Goal: Transaction & Acquisition: Purchase product/service

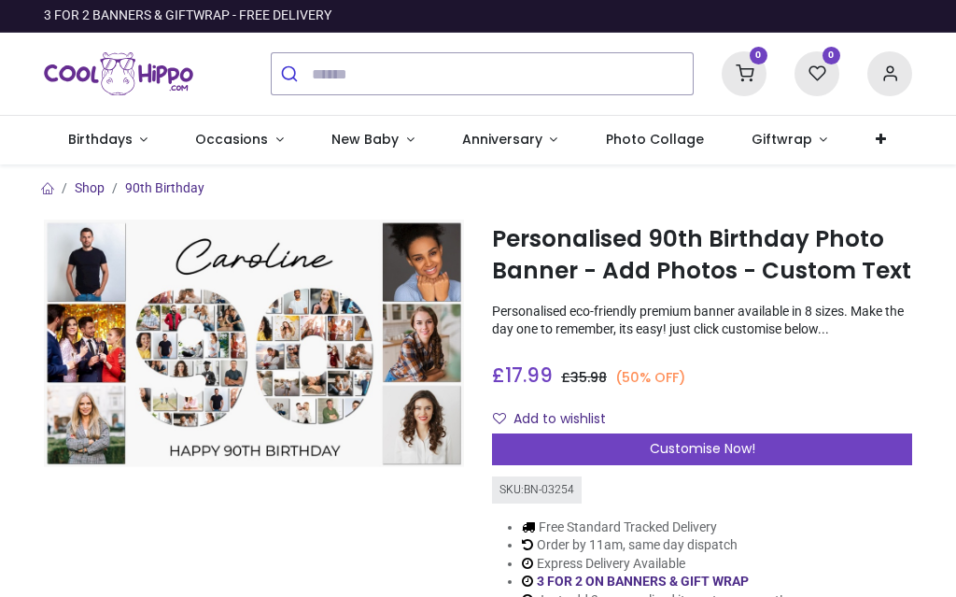
click at [709, 450] on span "Customise Now!" at bounding box center [703, 448] width 106 height 19
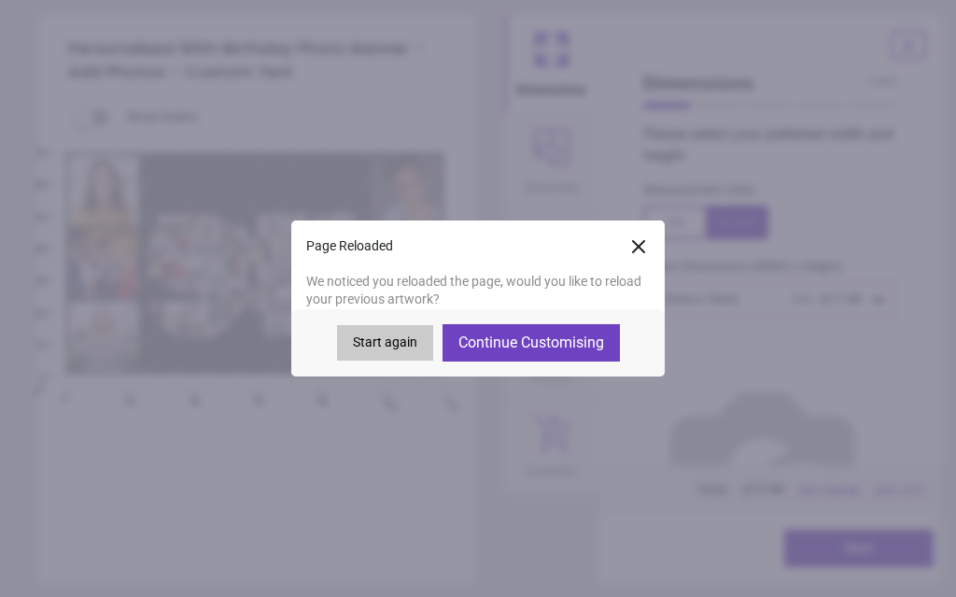
click at [583, 345] on button "Continue Customising" at bounding box center [531, 342] width 177 height 37
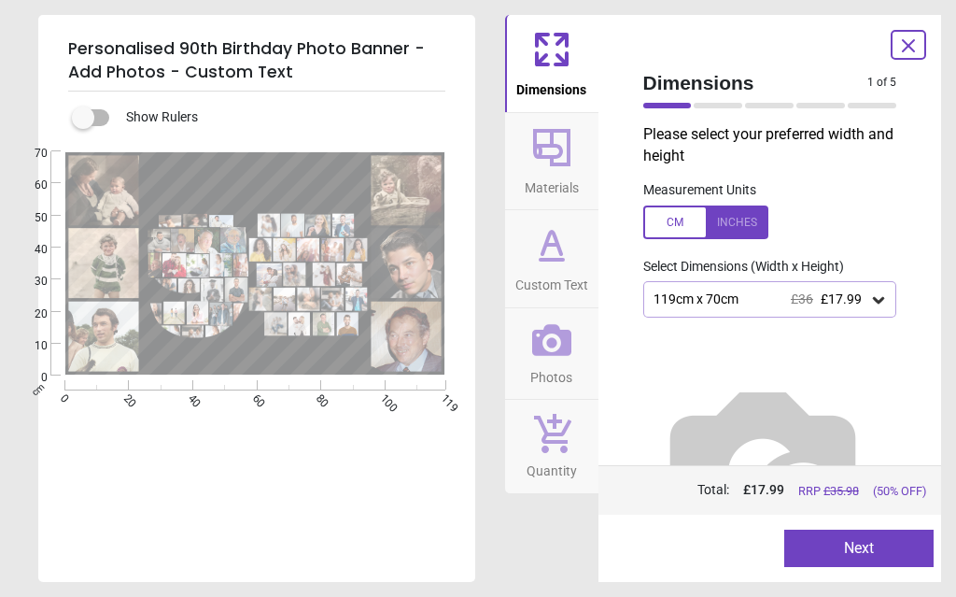
type textarea "******"
click at [870, 552] on button "Next" at bounding box center [858, 547] width 149 height 37
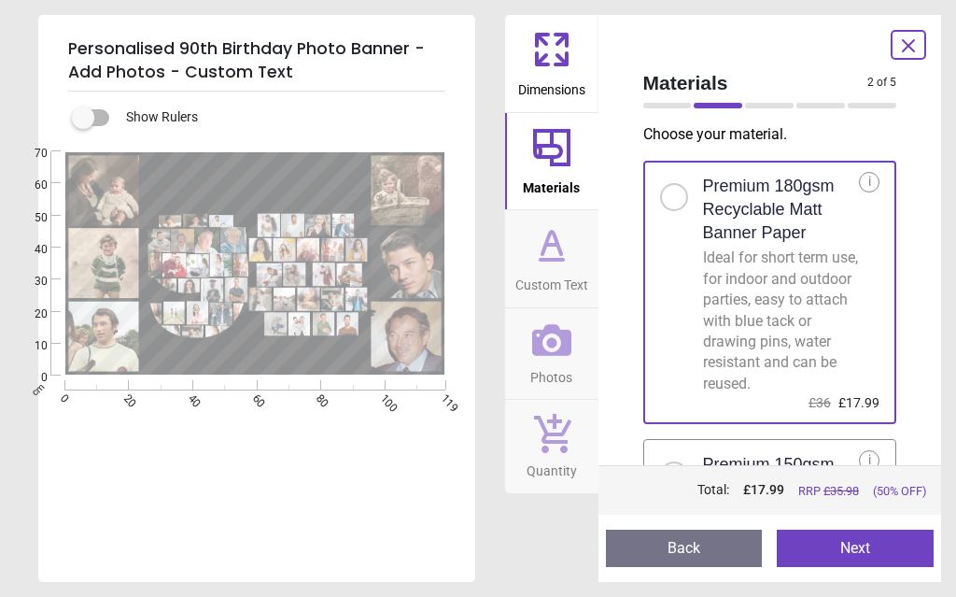
click at [921, 315] on div "Materials 2 of 5 2 of 6 Choose your material . Premium 180gsm Recyclable Matt B…" at bounding box center [771, 298] width 344 height 567
click at [864, 546] on button "Next" at bounding box center [855, 547] width 157 height 37
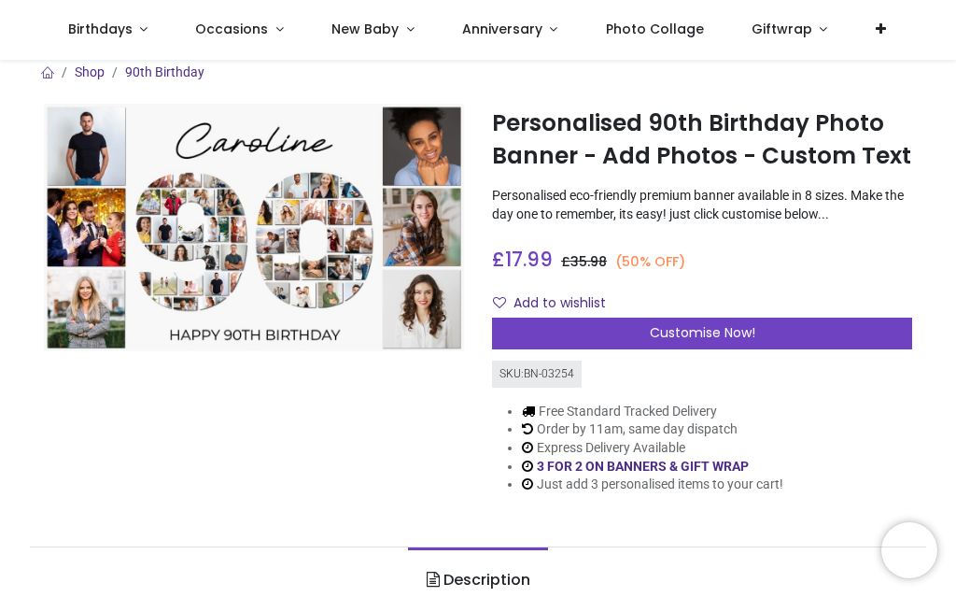
scroll to position [10, 0]
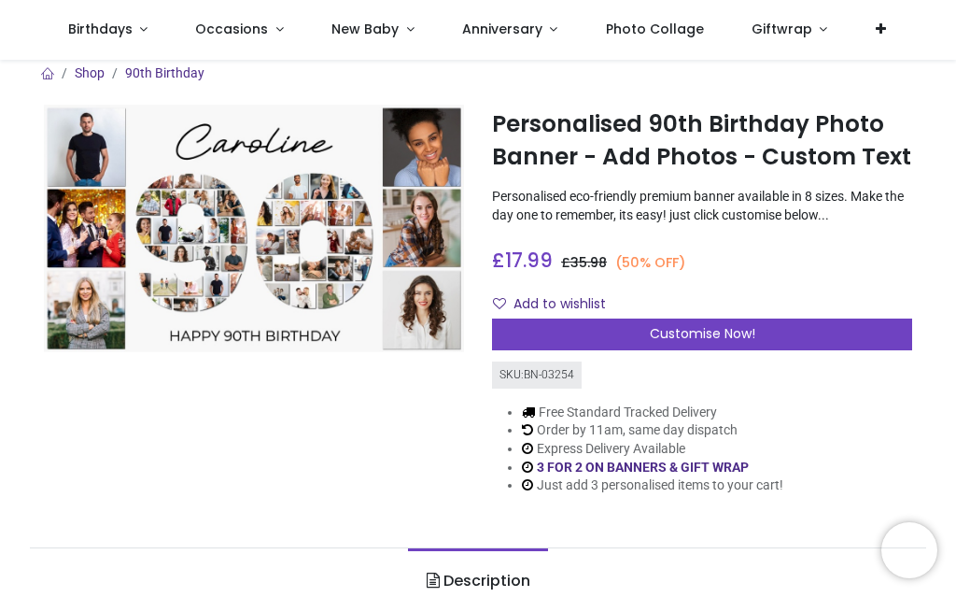
click at [695, 327] on span "Customise Now!" at bounding box center [703, 333] width 106 height 19
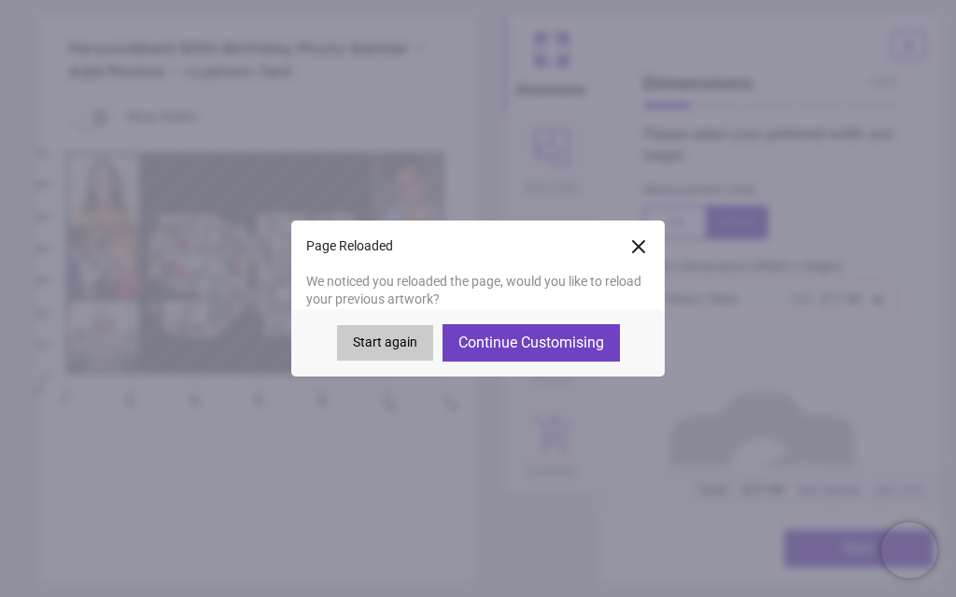
click at [571, 331] on button "Continue Customising" at bounding box center [531, 342] width 177 height 37
